Goal: Task Accomplishment & Management: Manage account settings

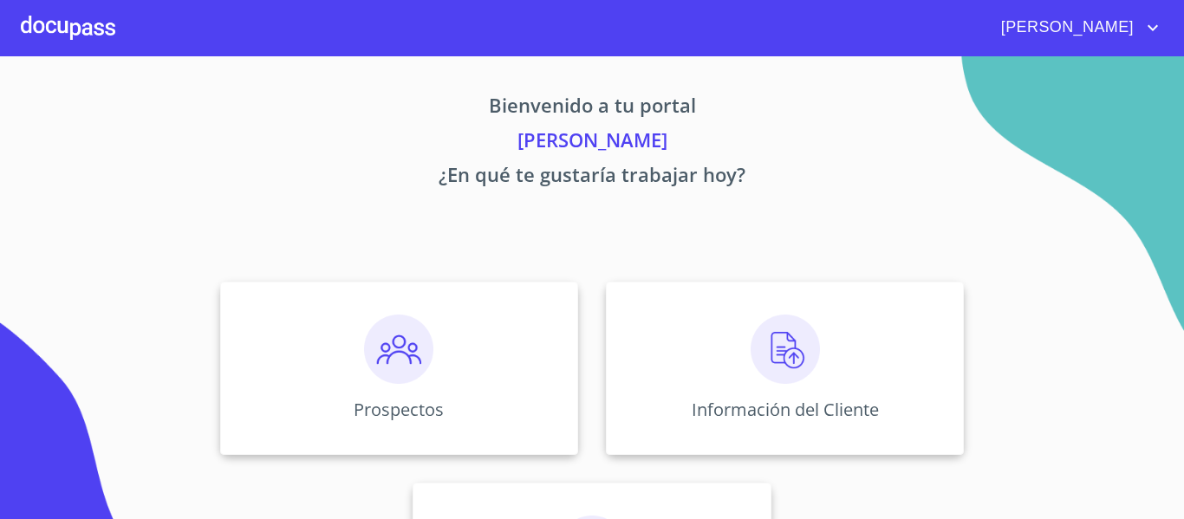
click at [1130, 20] on span "[PERSON_NAME]" at bounding box center [1065, 28] width 154 height 28
click at [1070, 70] on div at bounding box center [592, 259] width 1184 height 519
click at [1072, 24] on span "[PERSON_NAME]" at bounding box center [1065, 28] width 154 height 28
click at [1055, 27] on div at bounding box center [592, 259] width 1184 height 519
click at [1132, 26] on span "[PERSON_NAME]" at bounding box center [1065, 28] width 154 height 28
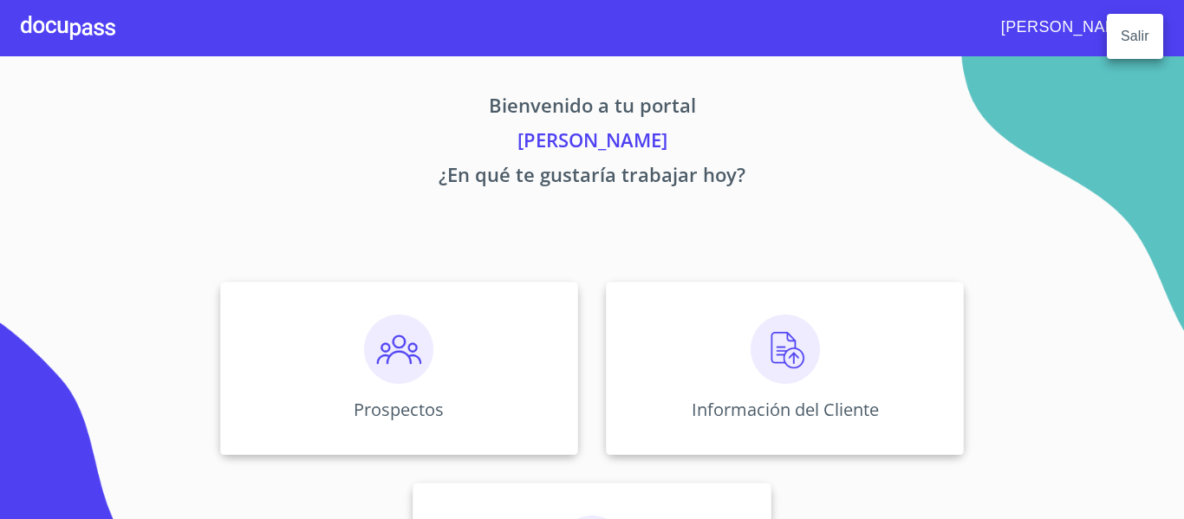
click at [1122, 42] on li "Salir" at bounding box center [1135, 36] width 56 height 31
